Goal: Navigation & Orientation: Find specific page/section

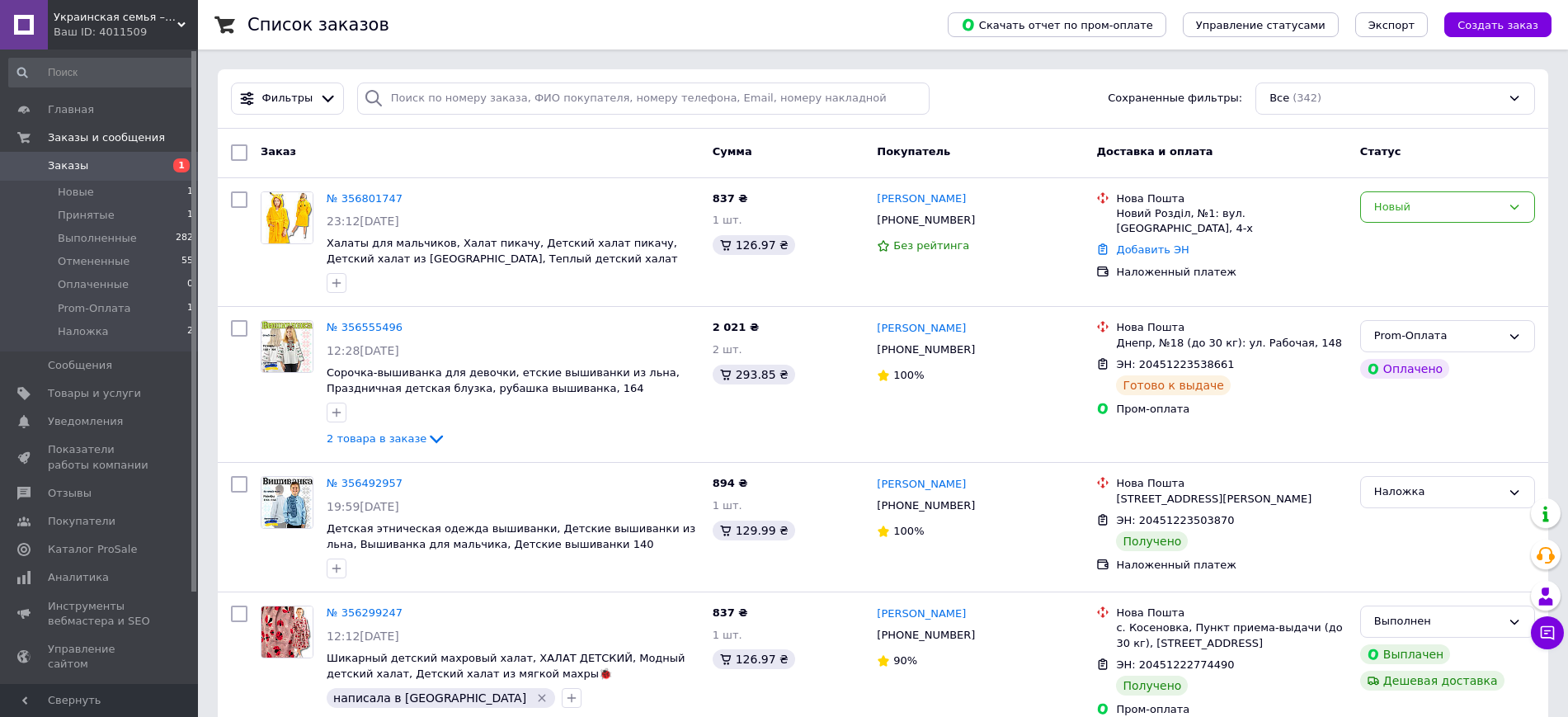
click at [160, 29] on div "Ваш ID: 4011509" at bounding box center [126, 32] width 144 height 15
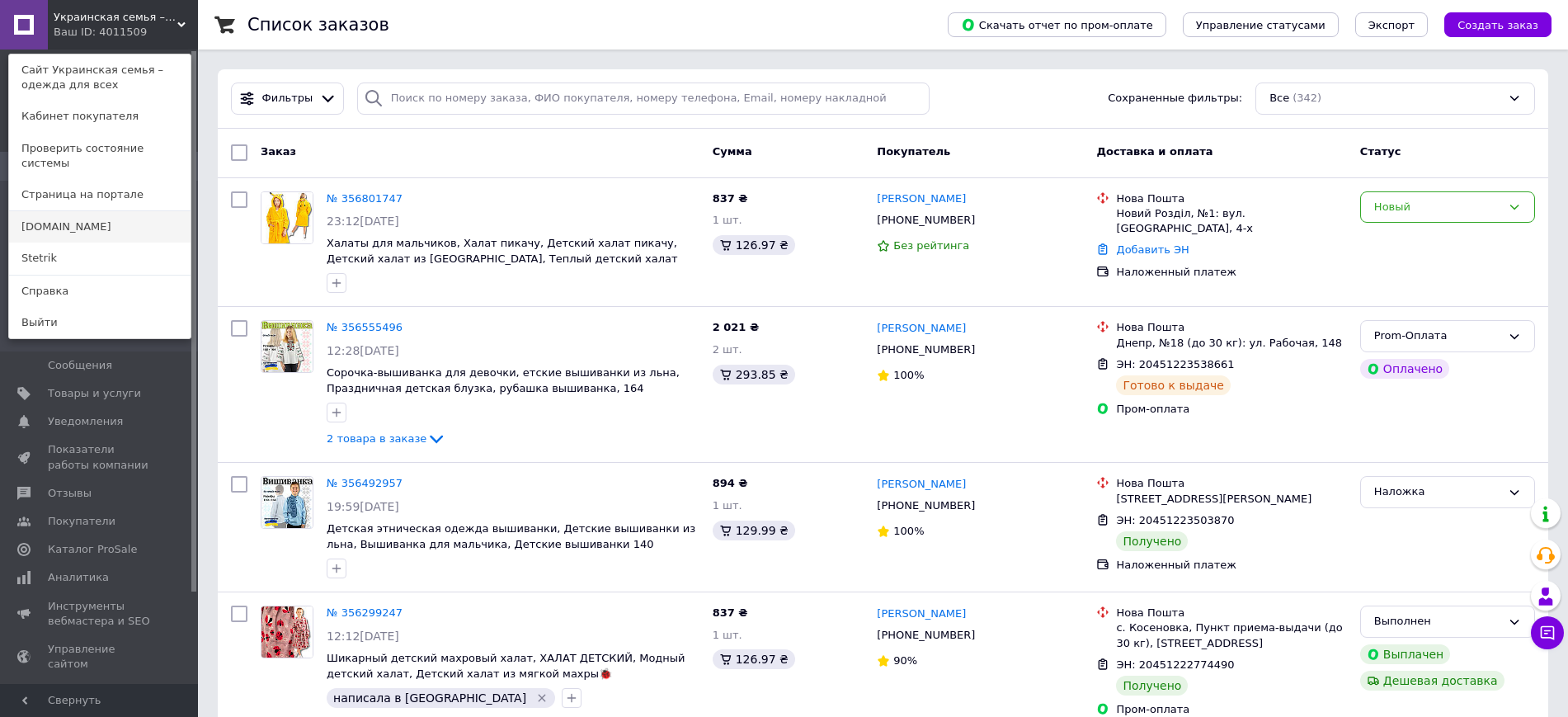
click at [108, 220] on link "[DOMAIN_NAME]" at bounding box center [100, 226] width 182 height 31
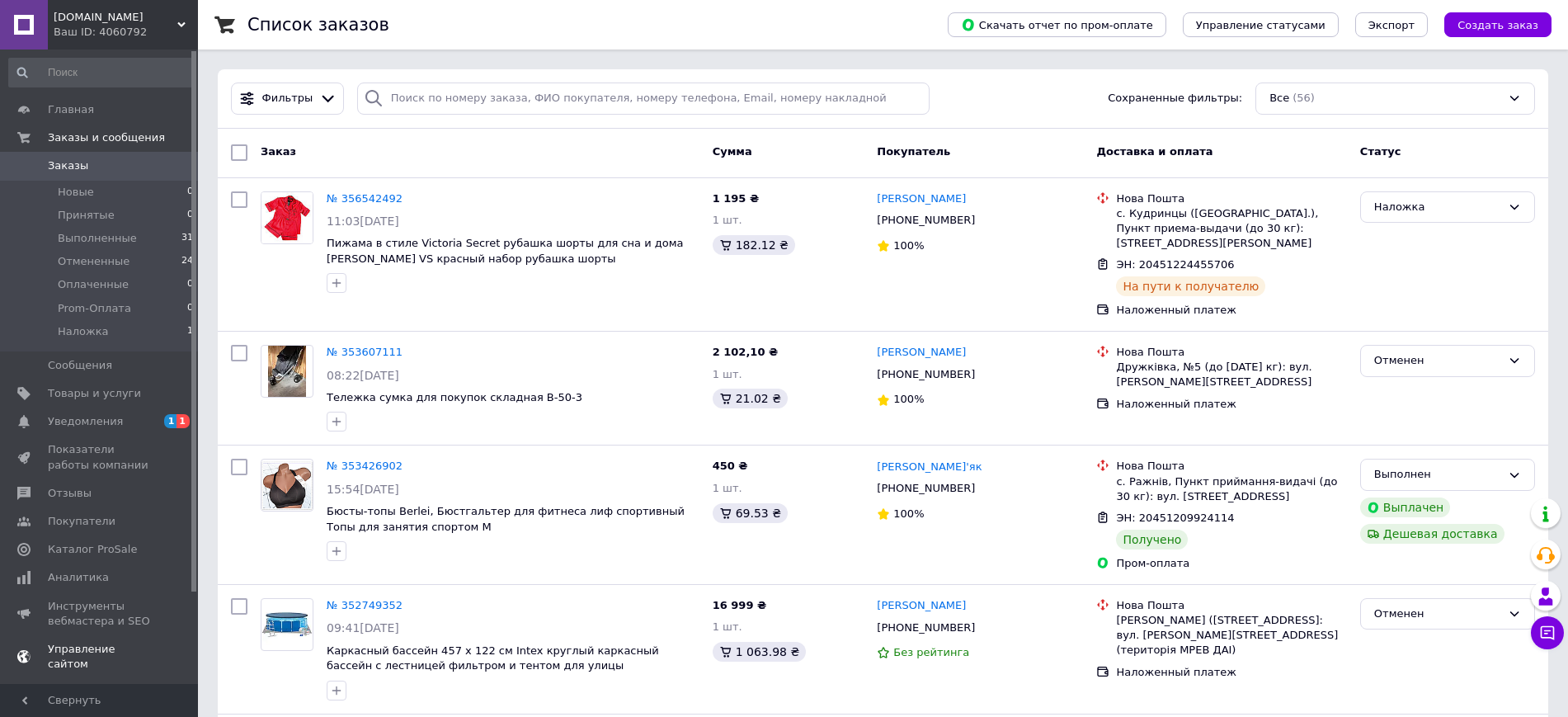
click at [95, 425] on span "Уведомления" at bounding box center [85, 421] width 75 height 15
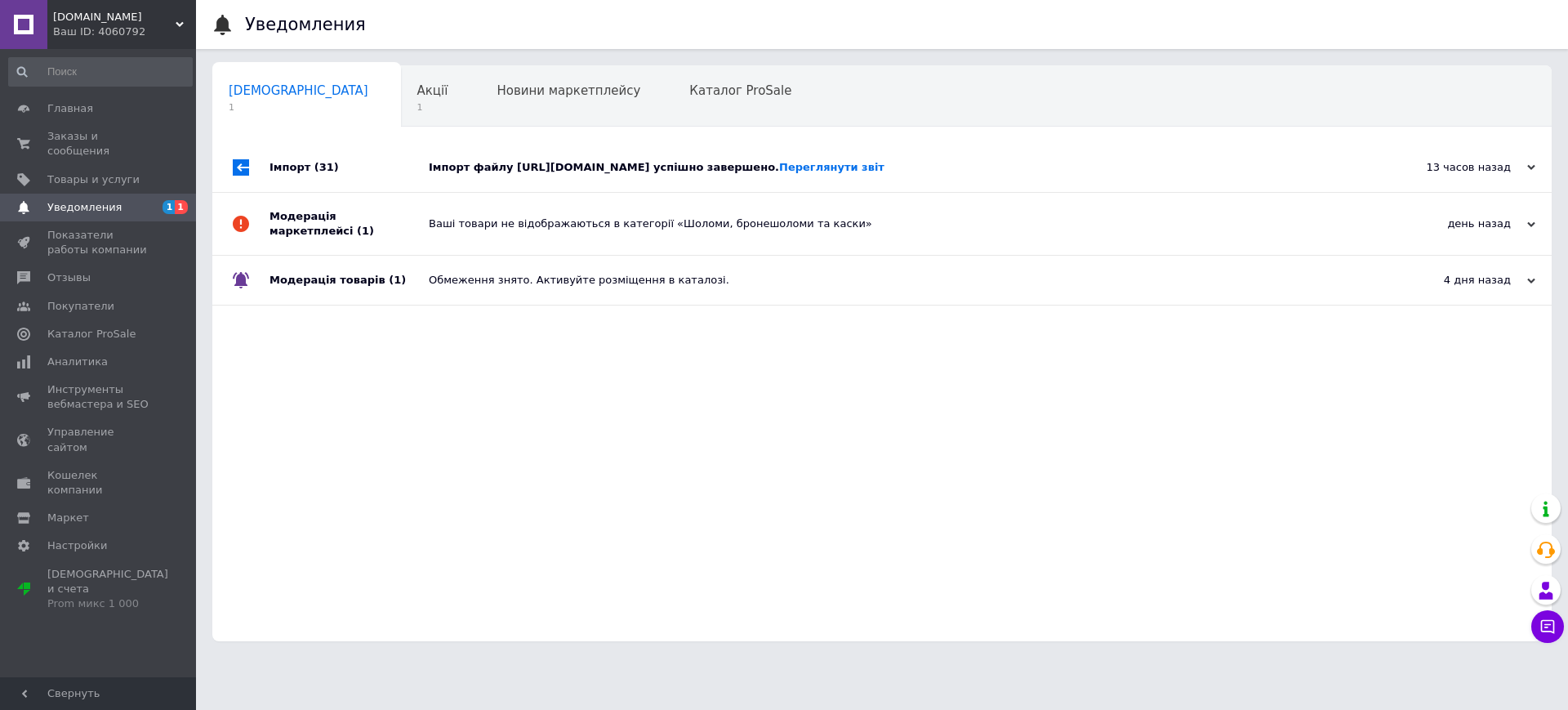
click at [401, 191] on div "Імпорт (31)" at bounding box center [349, 167] width 160 height 49
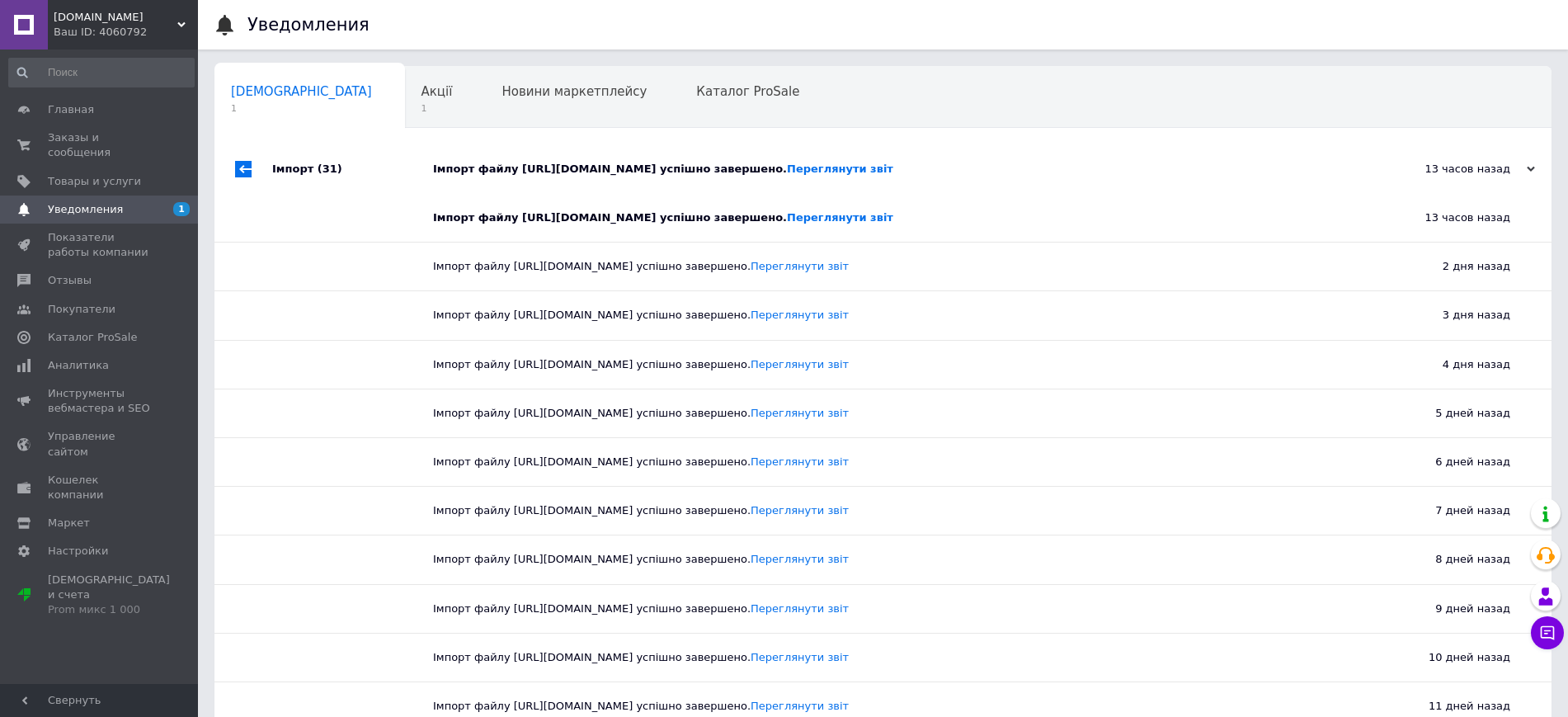
click at [404, 194] on div "Імпорт (31)" at bounding box center [352, 169] width 161 height 50
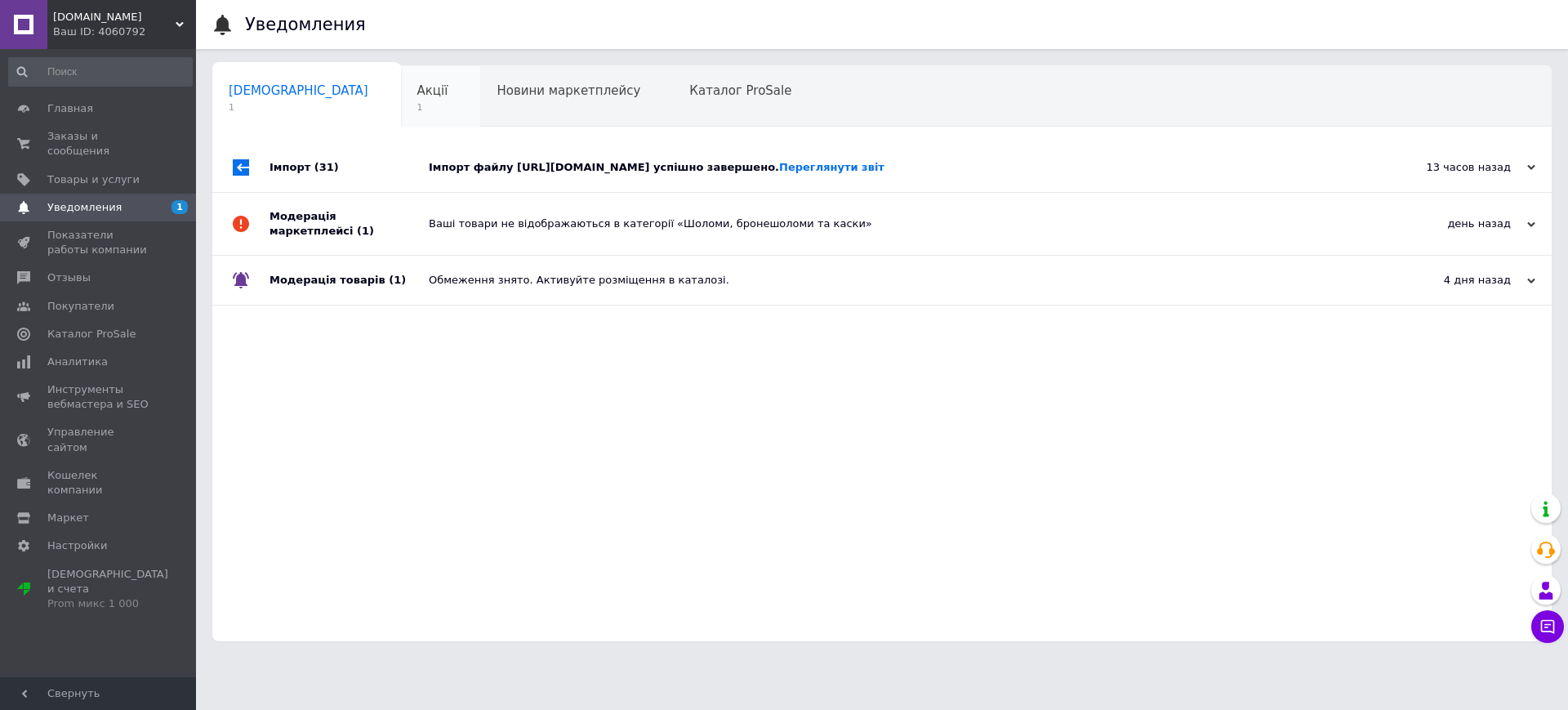
click at [401, 101] on div "Акції 1" at bounding box center [441, 97] width 80 height 62
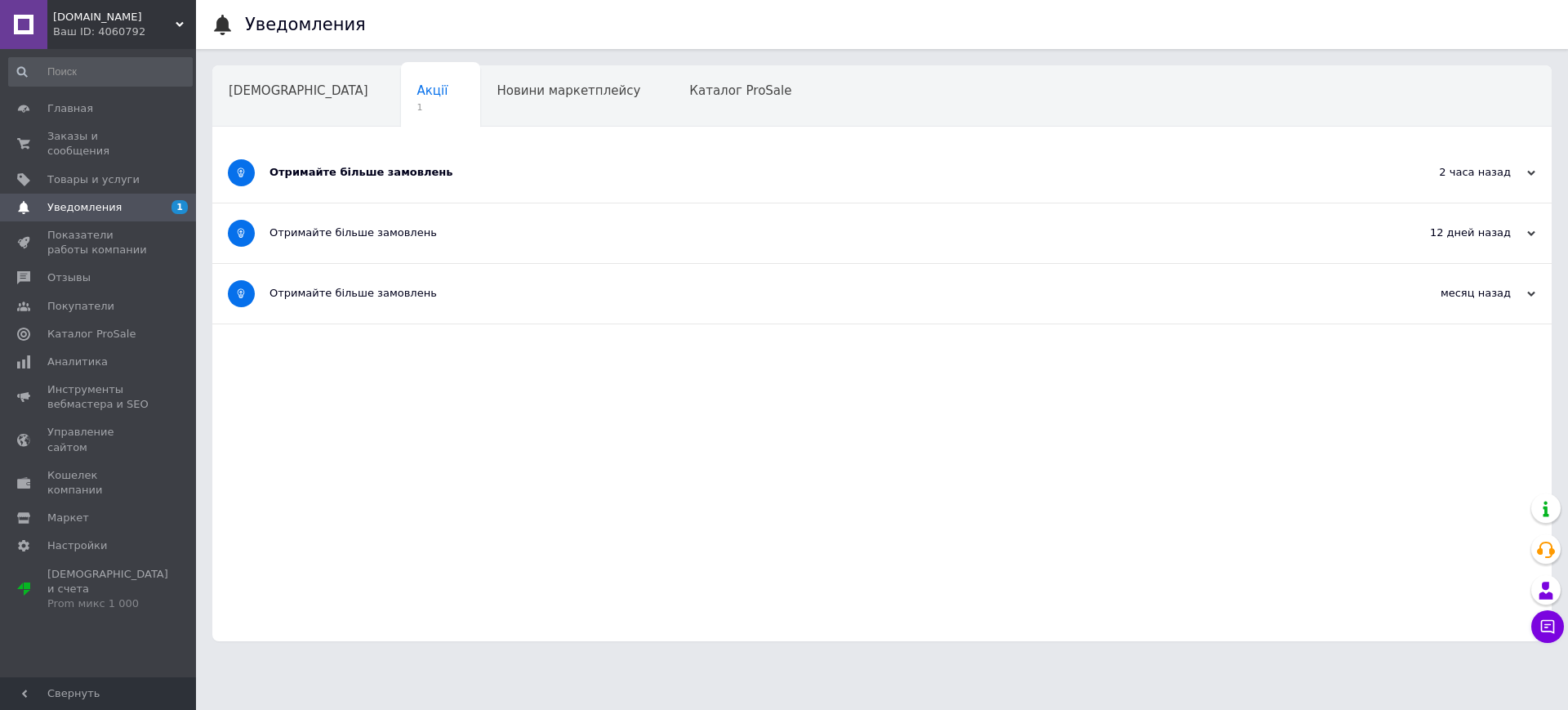
click at [402, 181] on div "Отримайте більше замовлень" at bounding box center [820, 172] width 1102 height 59
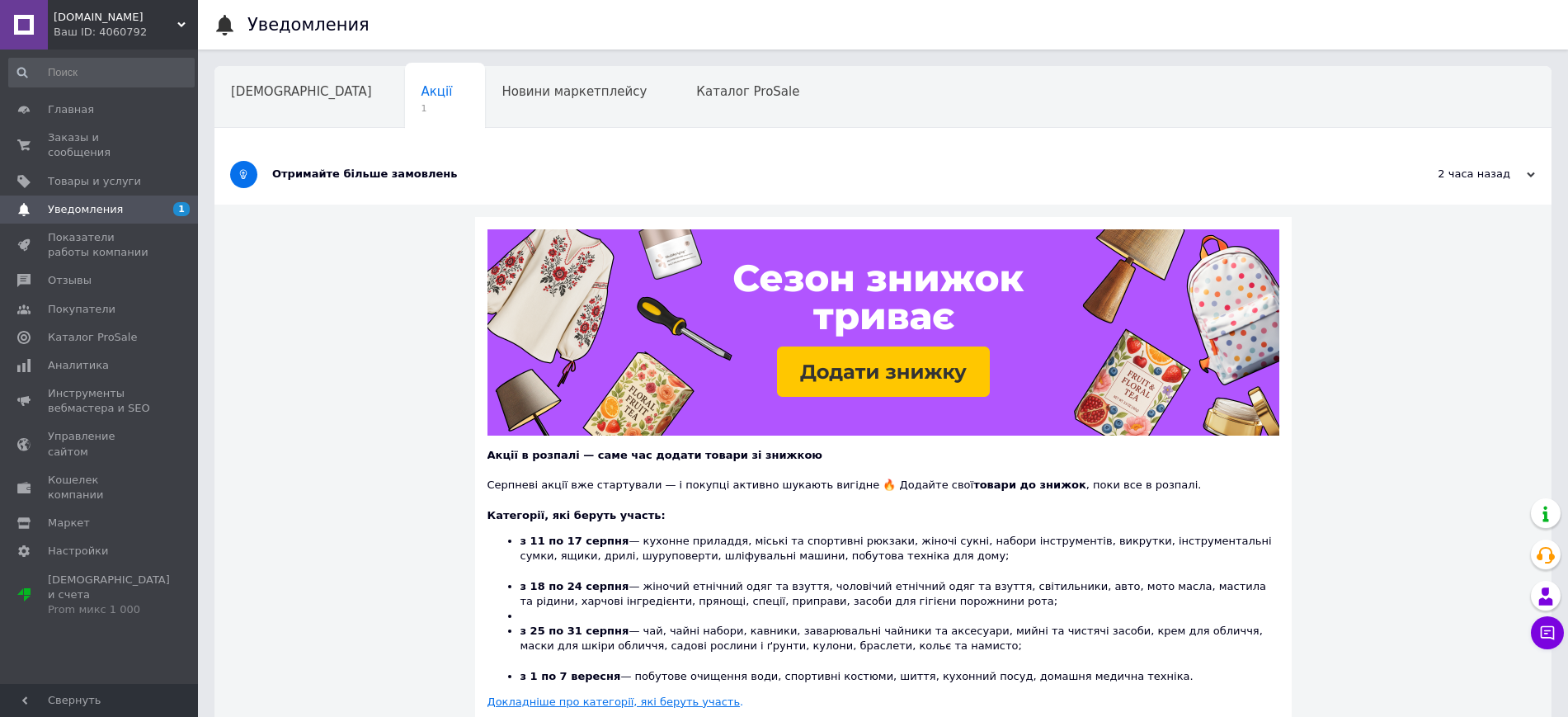
click at [405, 174] on div "Отримайте більше замовлень" at bounding box center [821, 174] width 1098 height 15
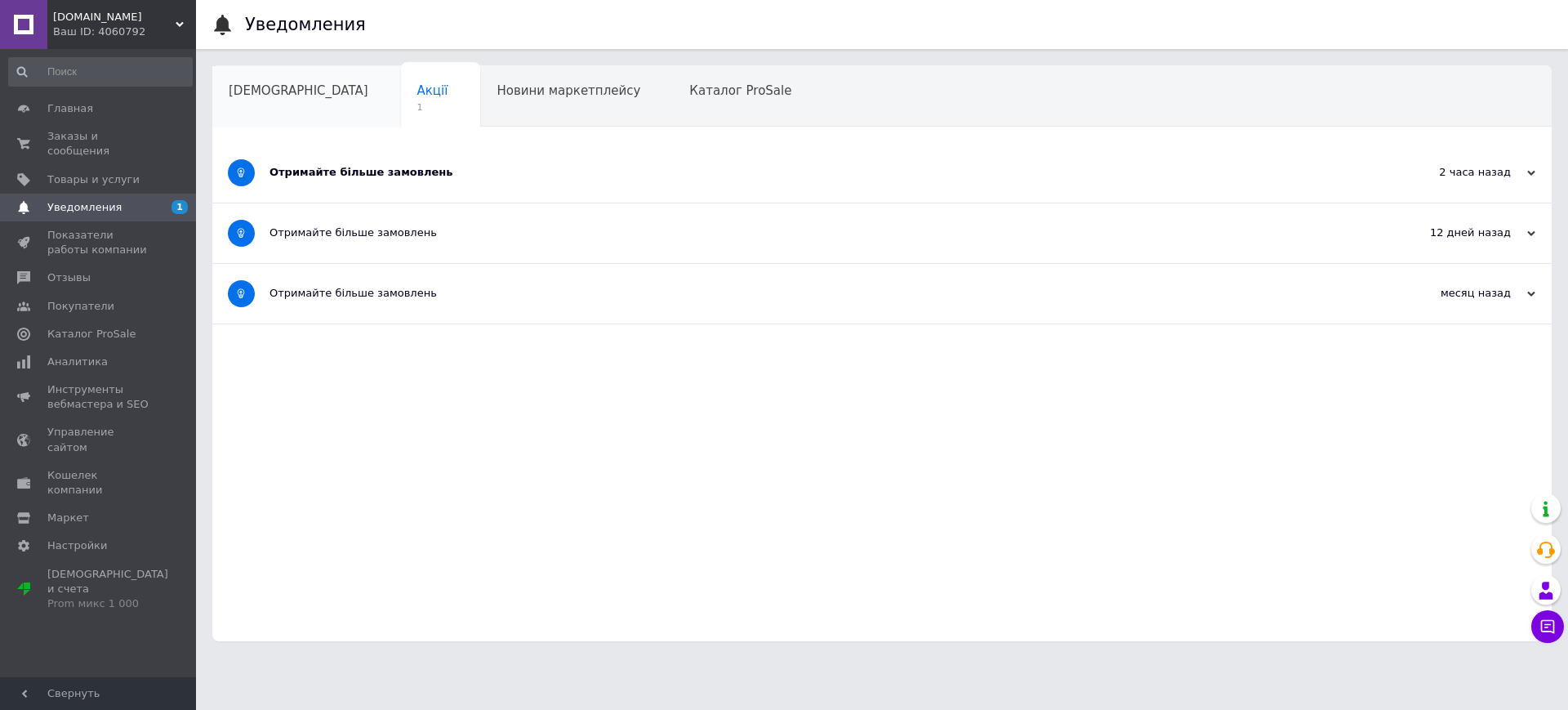
click at [235, 110] on div "[DEMOGRAPHIC_DATA]" at bounding box center [307, 97] width 189 height 62
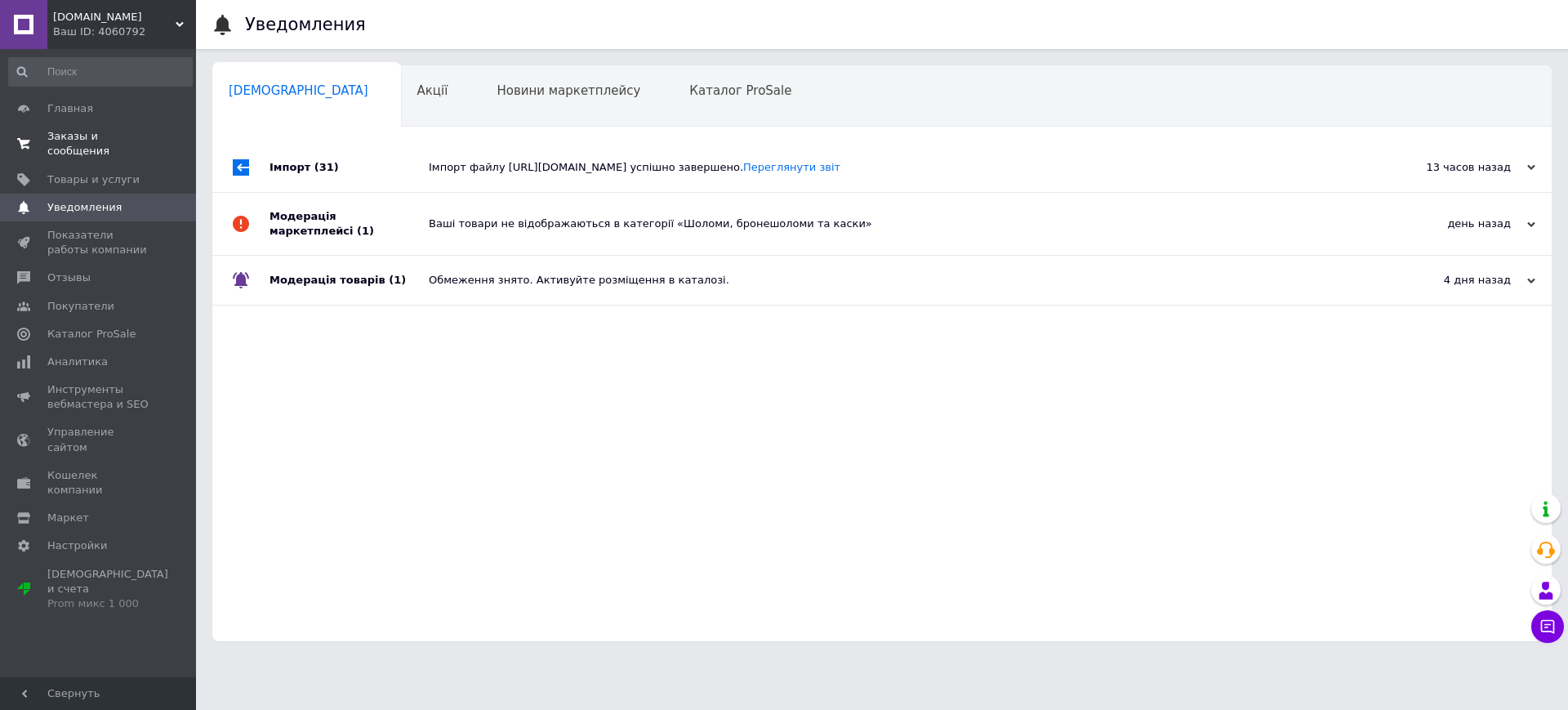
click at [123, 140] on span "Заказы и сообщения" at bounding box center [99, 143] width 104 height 29
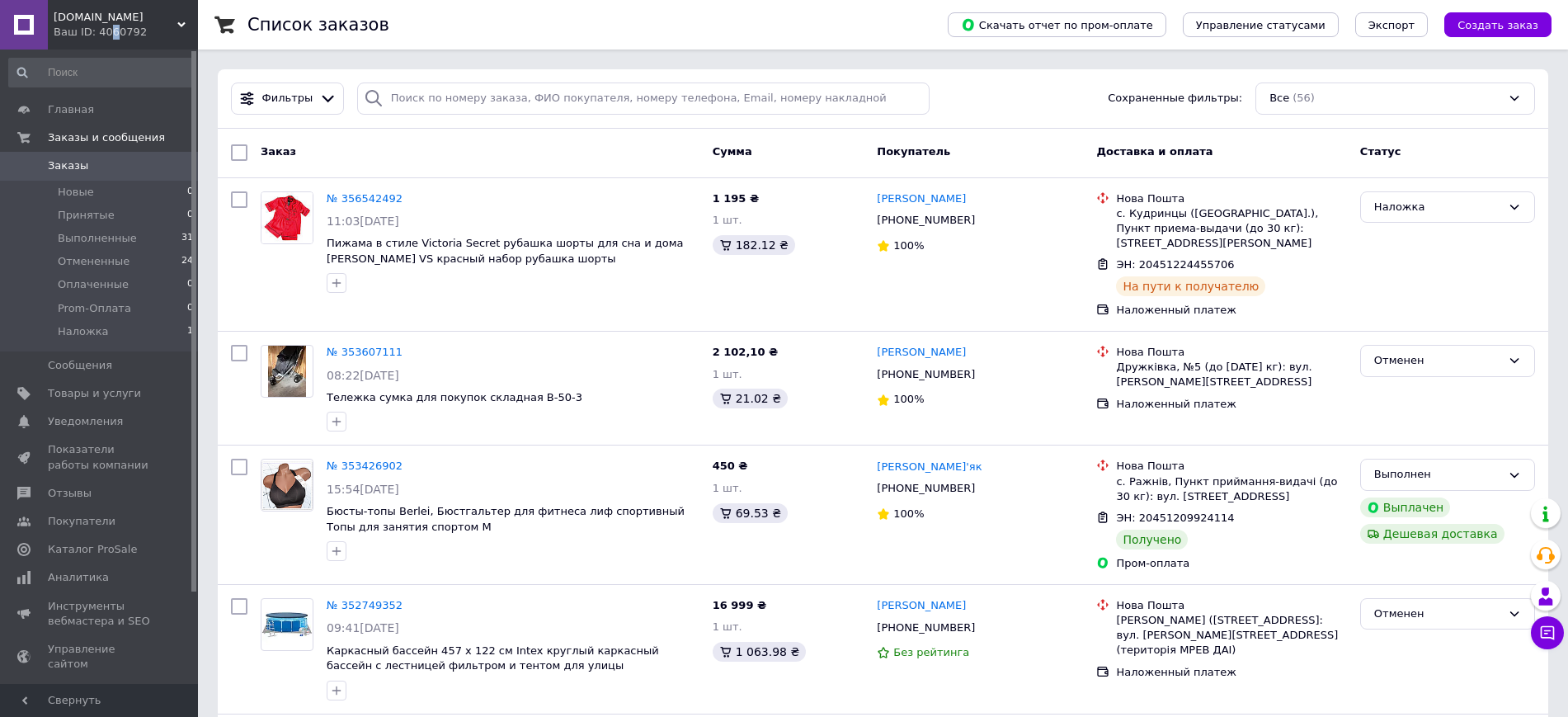
click at [107, 29] on div "Ваш ID: 4060792" at bounding box center [126, 32] width 144 height 15
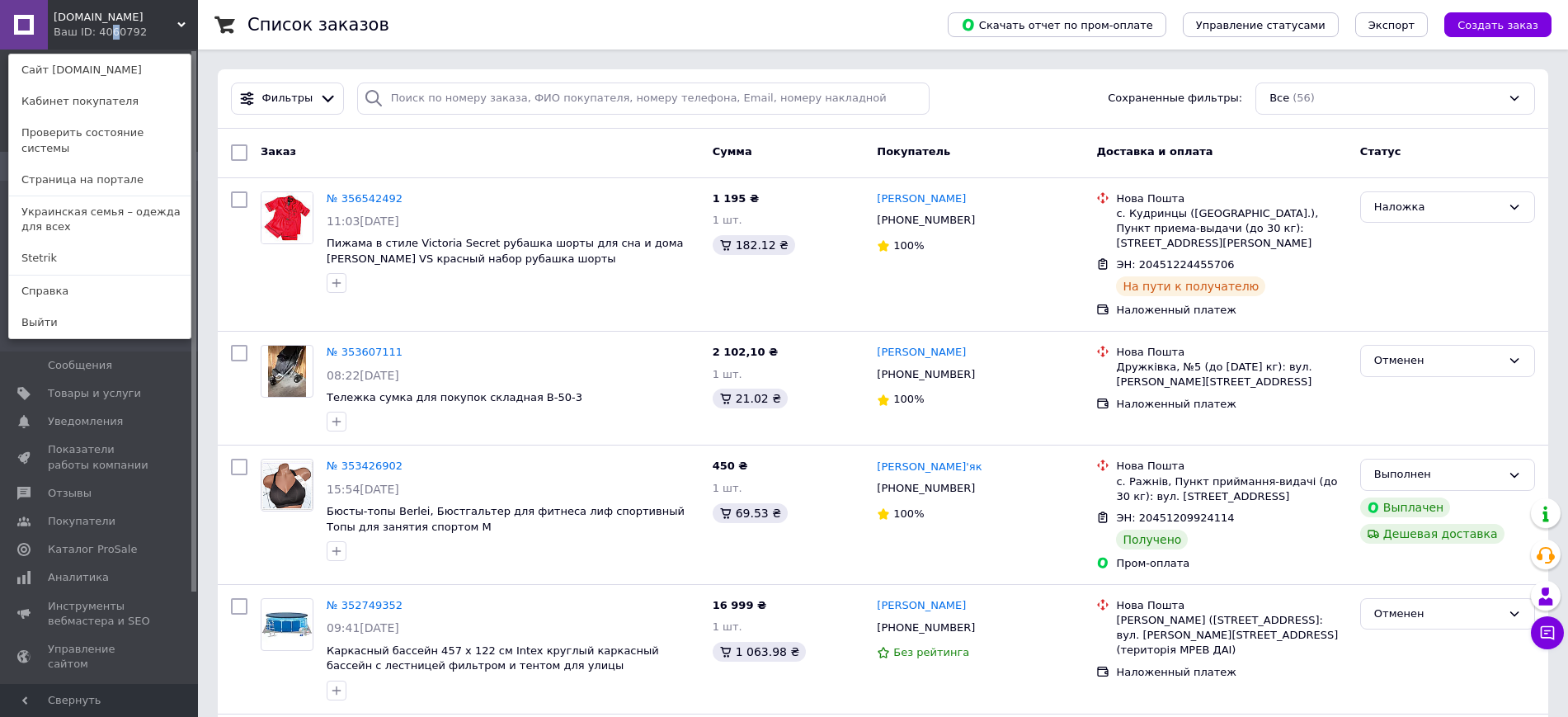
click at [63, 216] on link "Украинская семья – одежда для всех" at bounding box center [100, 220] width 182 height 46
